Goal: Information Seeking & Learning: Find specific fact

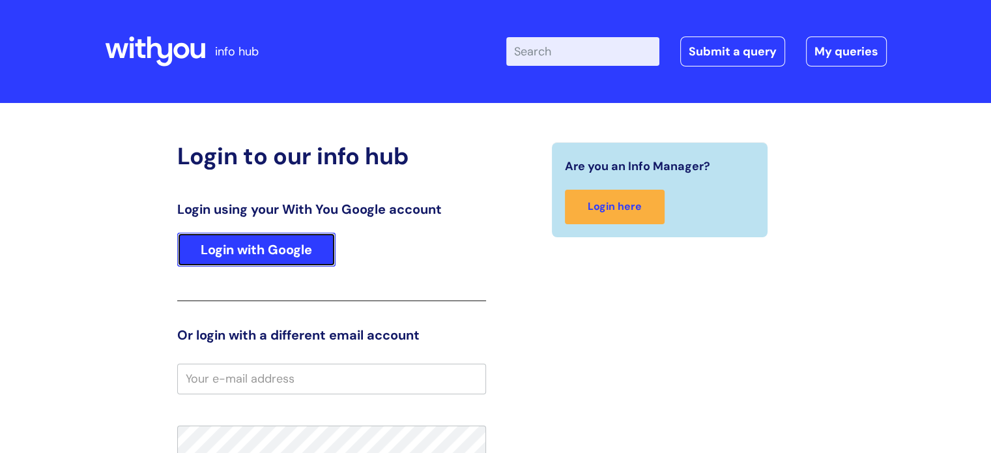
drag, startPoint x: 283, startPoint y: 244, endPoint x: 289, endPoint y: 226, distance: 18.5
click at [283, 242] on link "Login with Google" at bounding box center [256, 250] width 158 height 34
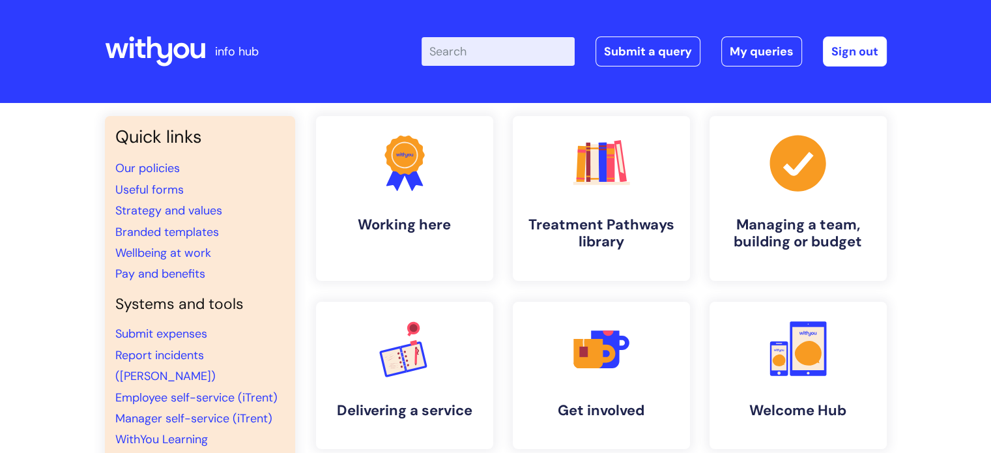
click at [464, 49] on input "Enter your search term here..." at bounding box center [498, 51] width 153 height 29
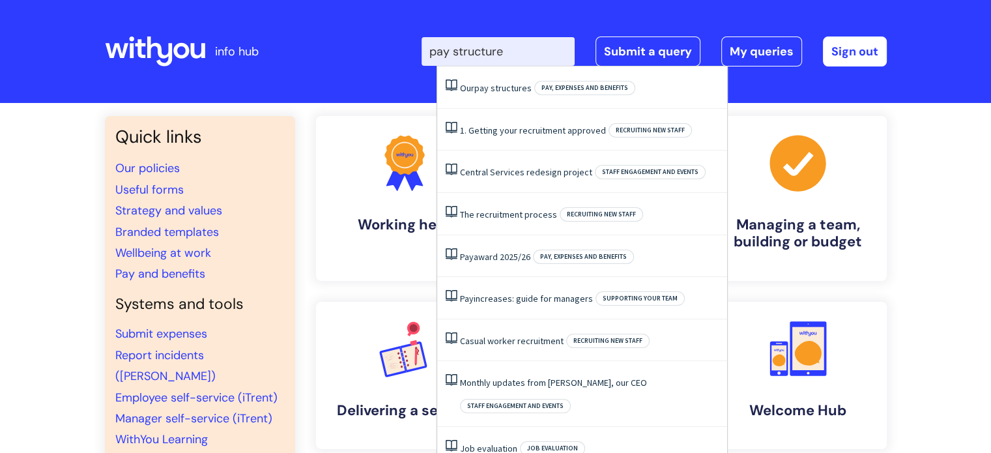
type input "pay structure"
click button "Search" at bounding box center [0, 0] width 0 height 0
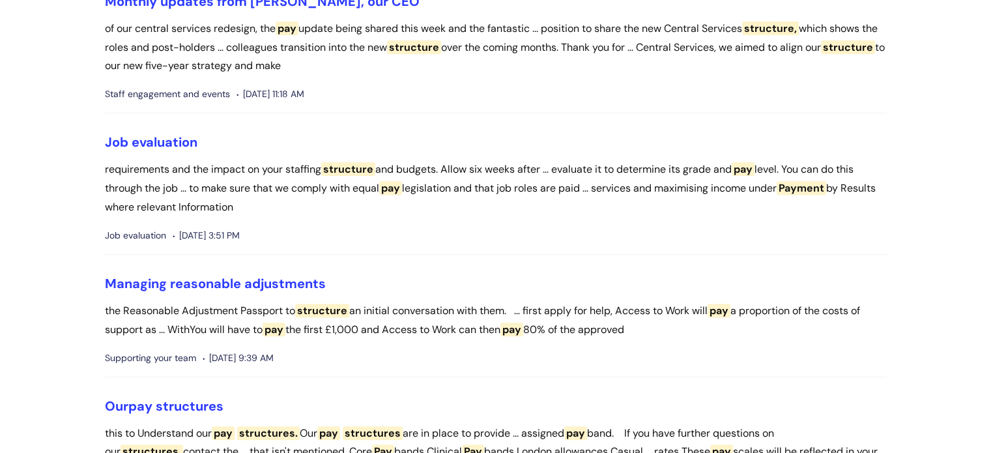
scroll to position [456, 0]
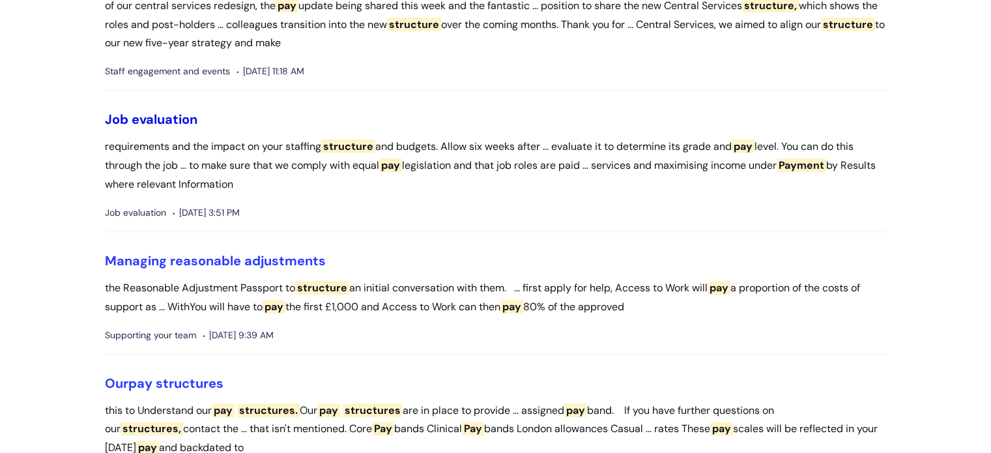
click at [141, 121] on link "Job evaluation" at bounding box center [151, 119] width 93 height 17
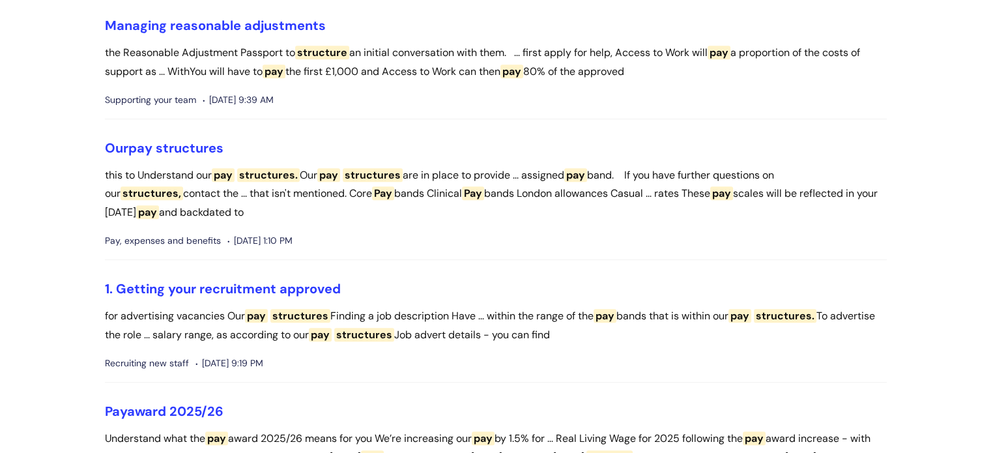
scroll to position [714, 0]
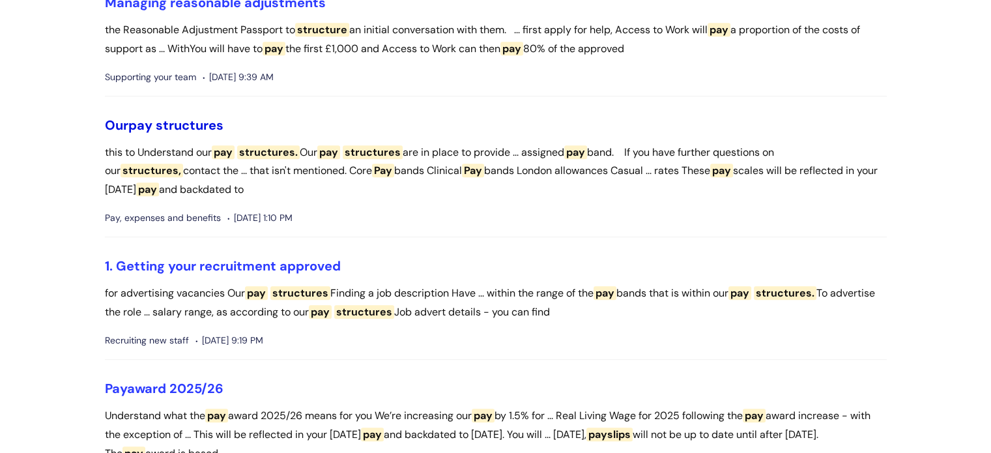
click at [164, 123] on span "structures" at bounding box center [190, 125] width 68 height 17
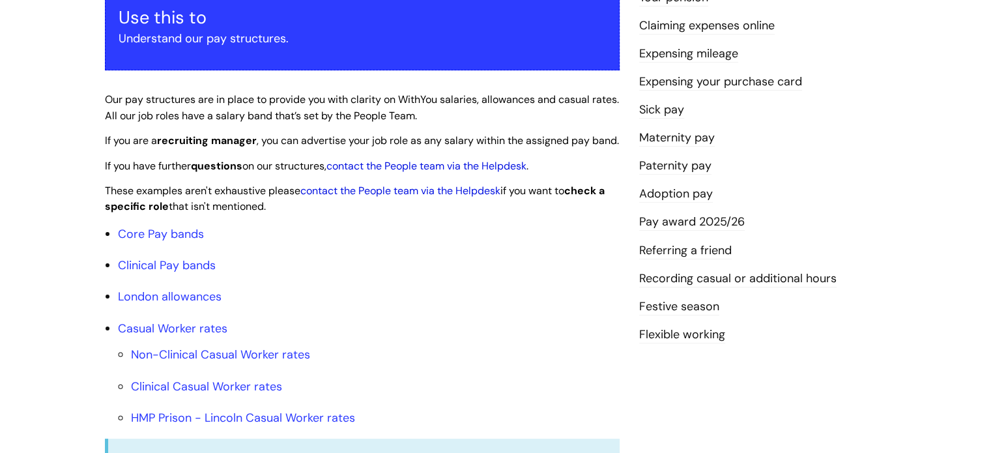
scroll to position [326, 0]
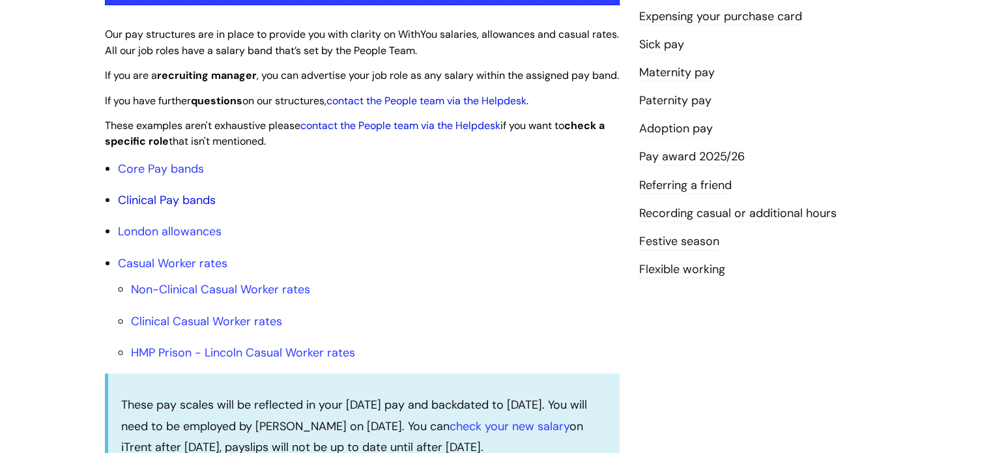
click at [170, 208] on link "Clinical Pay bands" at bounding box center [167, 200] width 98 height 16
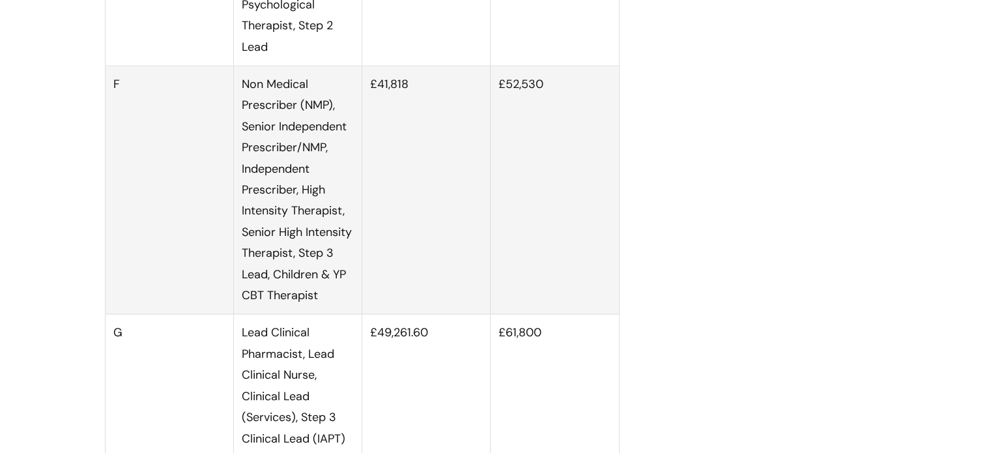
scroll to position [2038, 0]
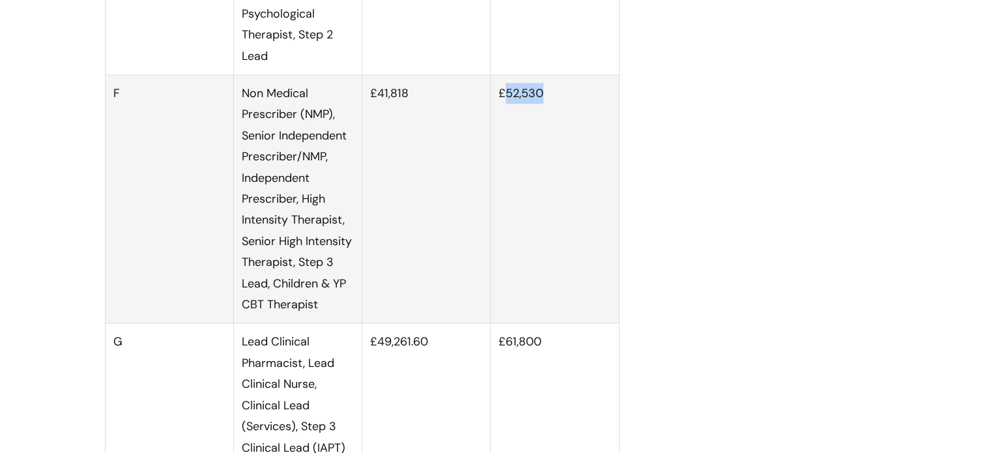
drag, startPoint x: 506, startPoint y: 104, endPoint x: 547, endPoint y: 105, distance: 41.7
click at [547, 105] on td "£52,530" at bounding box center [555, 199] width 128 height 248
copy td "52,530"
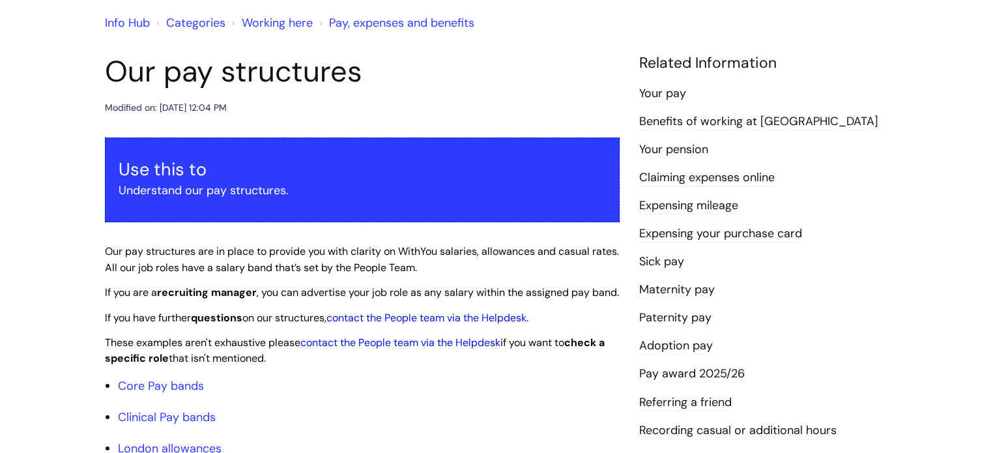
scroll to position [18, 0]
